Goal: Information Seeking & Learning: Learn about a topic

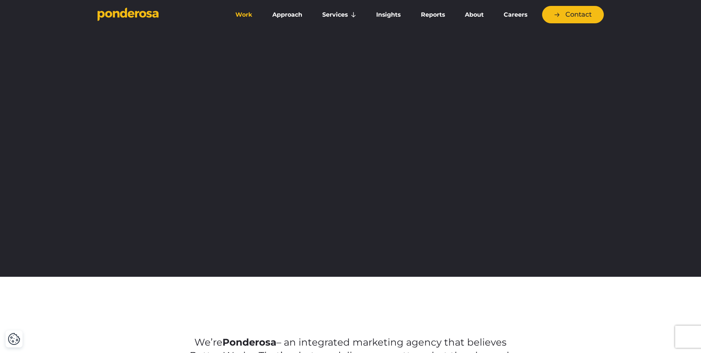
click at [239, 11] on link "Work" at bounding box center [244, 15] width 34 height 16
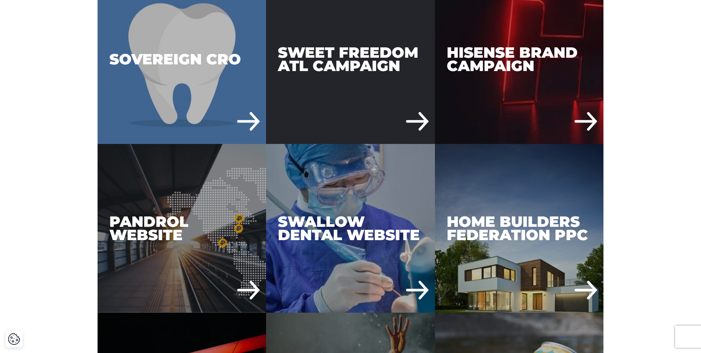
scroll to position [2661, 0]
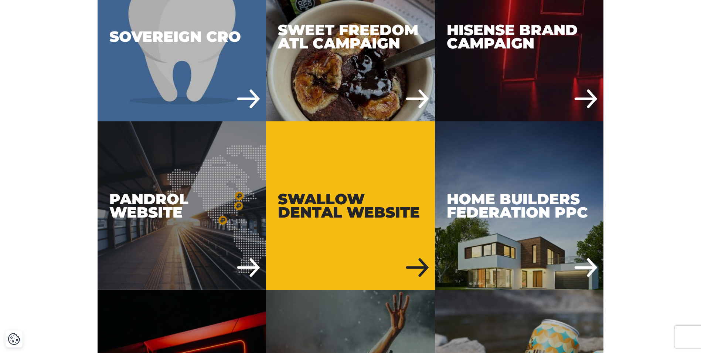
click at [368, 247] on div "Swallow Dental Website" at bounding box center [350, 205] width 169 height 169
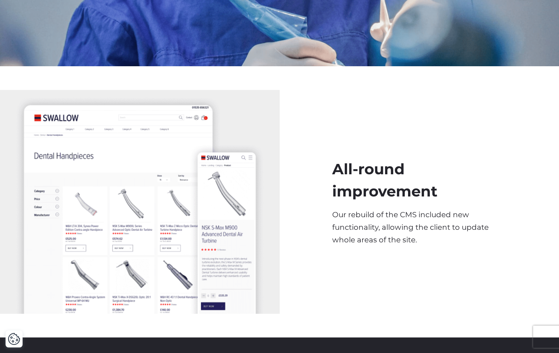
scroll to position [1442, 0]
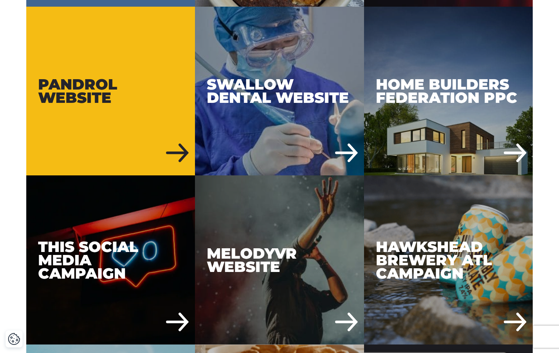
scroll to position [2735, 0]
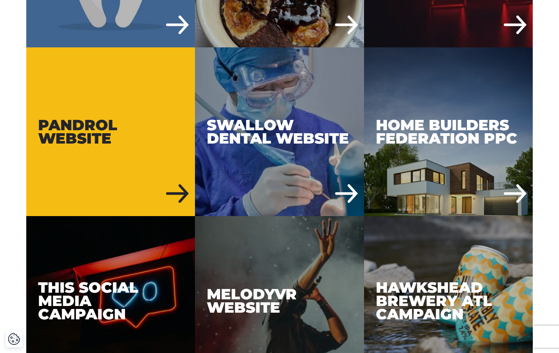
click at [121, 122] on div "Pandrol Website" at bounding box center [110, 131] width 169 height 169
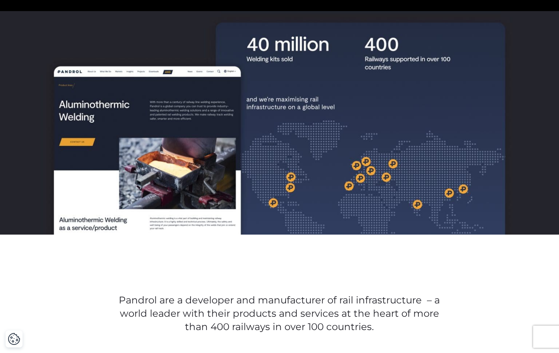
scroll to position [259, 0]
